Goal: Information Seeking & Learning: Learn about a topic

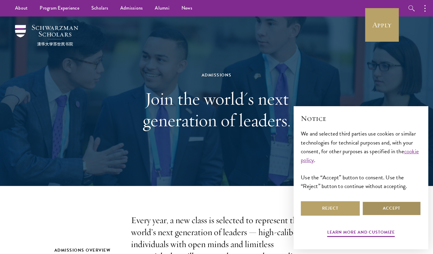
click at [393, 211] on button "Accept" at bounding box center [391, 209] width 59 height 14
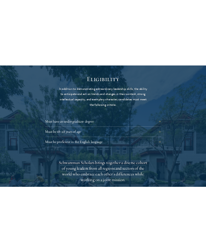
scroll to position [783, 0]
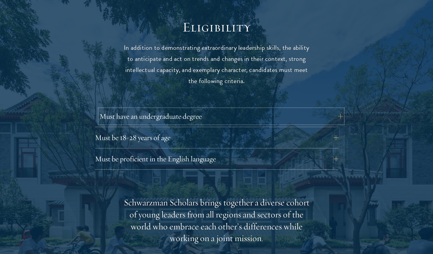
click at [212, 109] on button "Must have an undergraduate degree" at bounding box center [220, 116] width 243 height 14
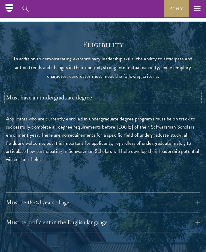
scroll to position [565, 0]
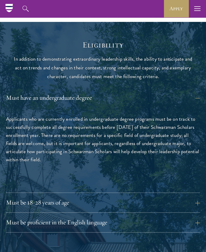
click at [82, 155] on div "Applicants who are currently enrolled in undergraduate degree programs must be …" at bounding box center [103, 143] width 194 height 70
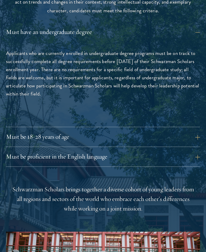
scroll to position [631, 0]
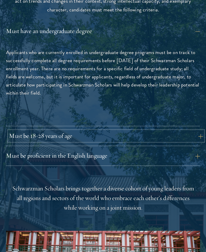
click at [65, 131] on button "Must be 18-28 years of age" at bounding box center [106, 136] width 194 height 10
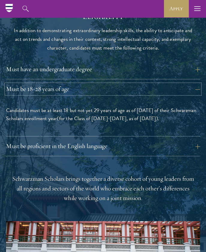
scroll to position [593, 0]
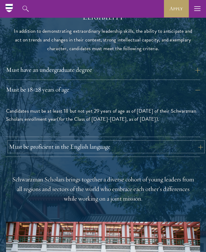
click at [77, 142] on button "Must be proficient in the English language" at bounding box center [106, 147] width 194 height 10
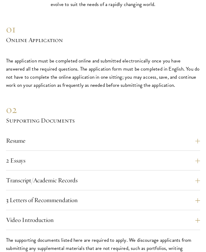
scroll to position [1495, 0]
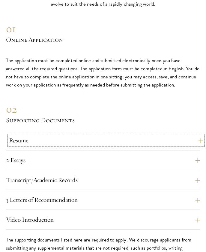
click at [72, 135] on button "Resume" at bounding box center [106, 140] width 194 height 10
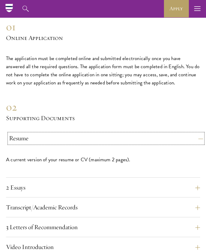
scroll to position [1372, 0]
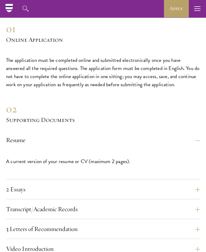
click at [61, 175] on div "A current version of your resume or CV (maximum 2 pages)." at bounding box center [103, 164] width 194 height 29
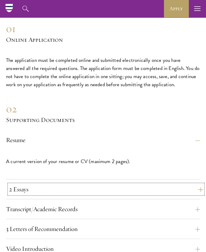
click at [62, 184] on button "2 Essays" at bounding box center [106, 189] width 194 height 10
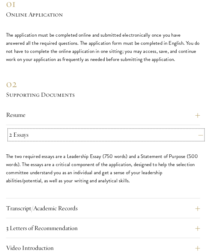
scroll to position [1416, 0]
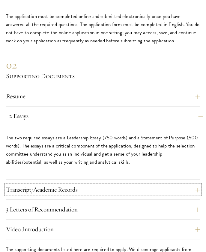
click at [62, 184] on button "Transcript/Academic Records" at bounding box center [103, 189] width 194 height 10
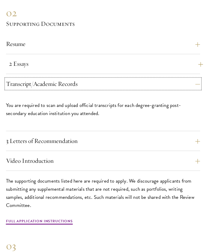
scroll to position [1469, 0]
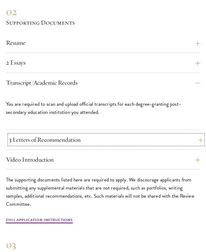
click at [57, 139] on button "3 Letters of Recommendation" at bounding box center [106, 140] width 194 height 10
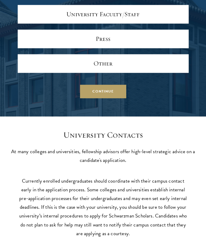
scroll to position [2323, 0]
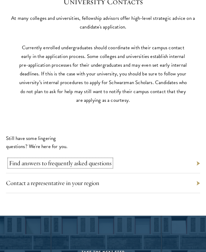
click at [94, 159] on link "Find answers to frequently asked questions" at bounding box center [60, 163] width 103 height 8
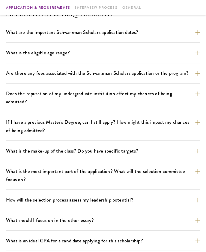
scroll to position [189, 0]
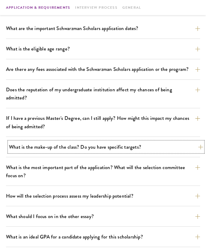
click at [89, 147] on button "What is the make-up of the class? Do you have specific targets?" at bounding box center [106, 146] width 194 height 11
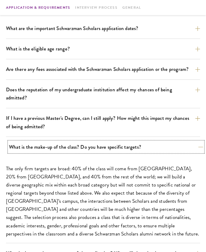
click at [89, 147] on button "What is the make-up of the class? Do you have specific targets?" at bounding box center [106, 146] width 194 height 11
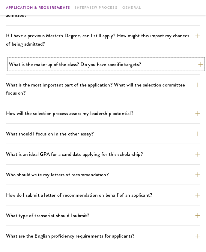
scroll to position [271, 0]
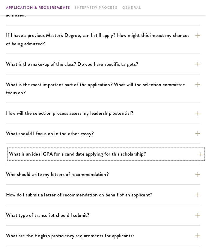
click at [88, 153] on button "What is an ideal GPA for a candidate applying for this scholarship?" at bounding box center [106, 153] width 194 height 11
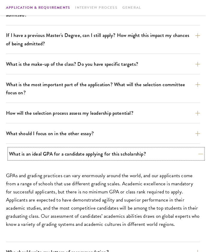
click at [88, 153] on button "What is an ideal GPA for a candidate applying for this scholarship?" at bounding box center [106, 153] width 194 height 11
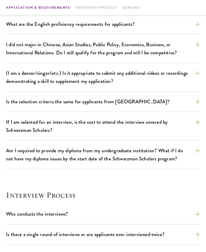
scroll to position [484, 0]
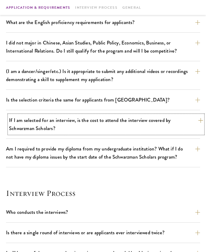
click at [95, 119] on button "If I am selected for an interview, is the cost to attend the interview covered …" at bounding box center [106, 124] width 194 height 19
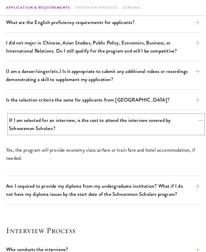
click at [80, 127] on button "If I am selected for an interview, is the cost to attend the interview covered …" at bounding box center [106, 124] width 194 height 19
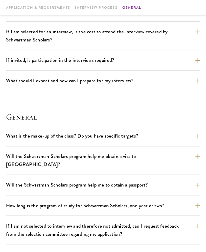
scroll to position [741, 0]
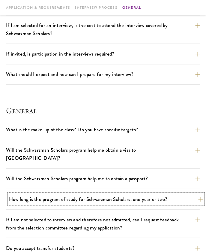
click at [96, 194] on button "How long is the program of study for Schwarzman Scholars, one year or two?" at bounding box center [106, 199] width 194 height 11
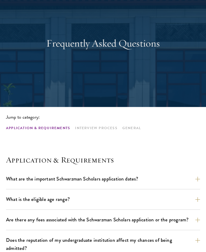
scroll to position [0, 0]
